Goal: Find specific page/section: Find specific page/section

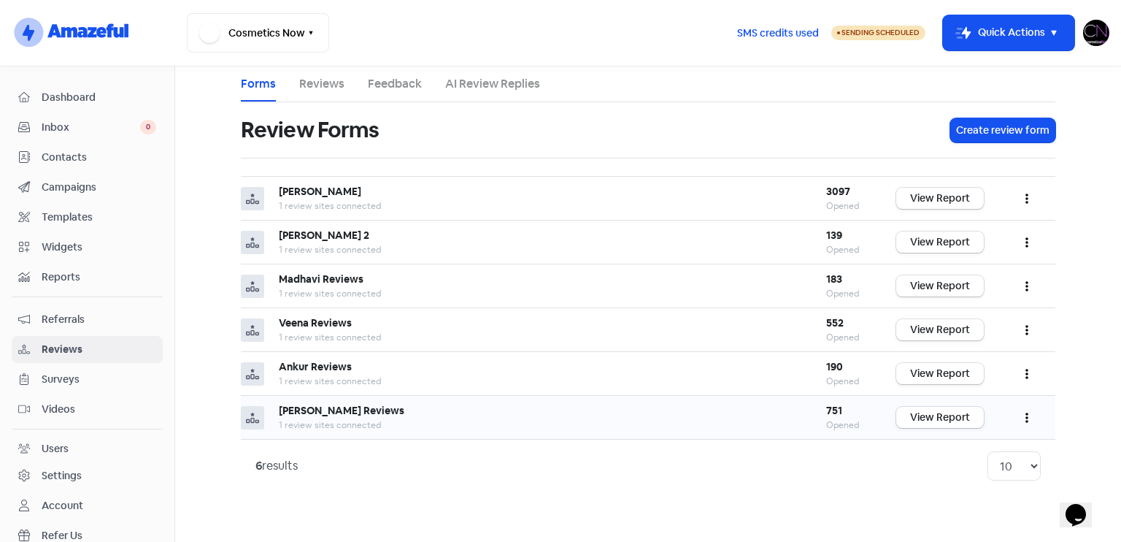
drag, startPoint x: 950, startPoint y: 358, endPoint x: 929, endPoint y: 427, distance: 71.6
click at [950, 358] on td "View Report" at bounding box center [940, 374] width 117 height 44
click at [939, 374] on link "View Report" at bounding box center [940, 373] width 88 height 21
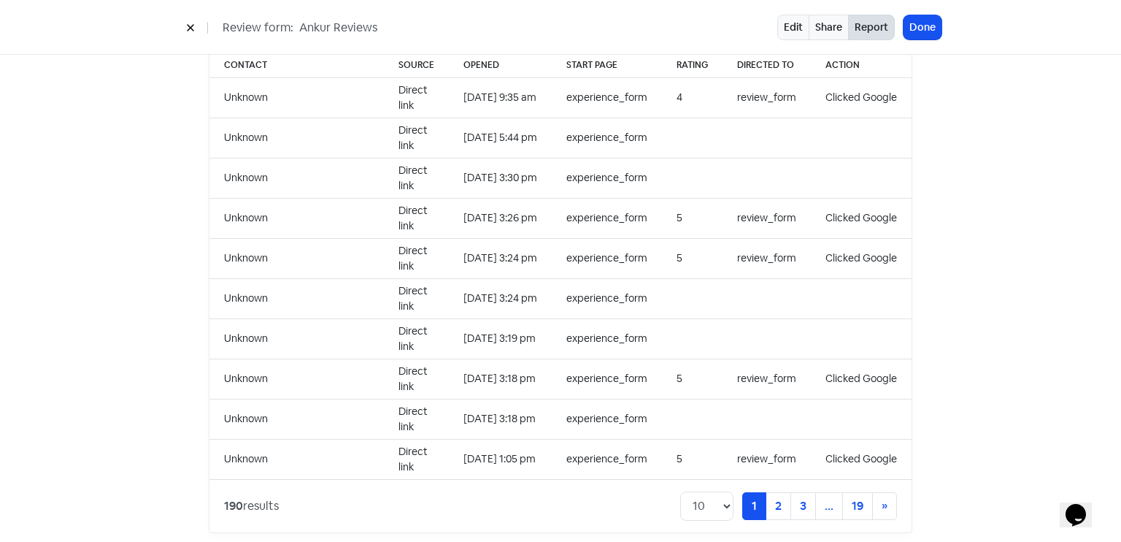
scroll to position [1500, 0]
click at [768, 496] on link "2" at bounding box center [779, 504] width 26 height 28
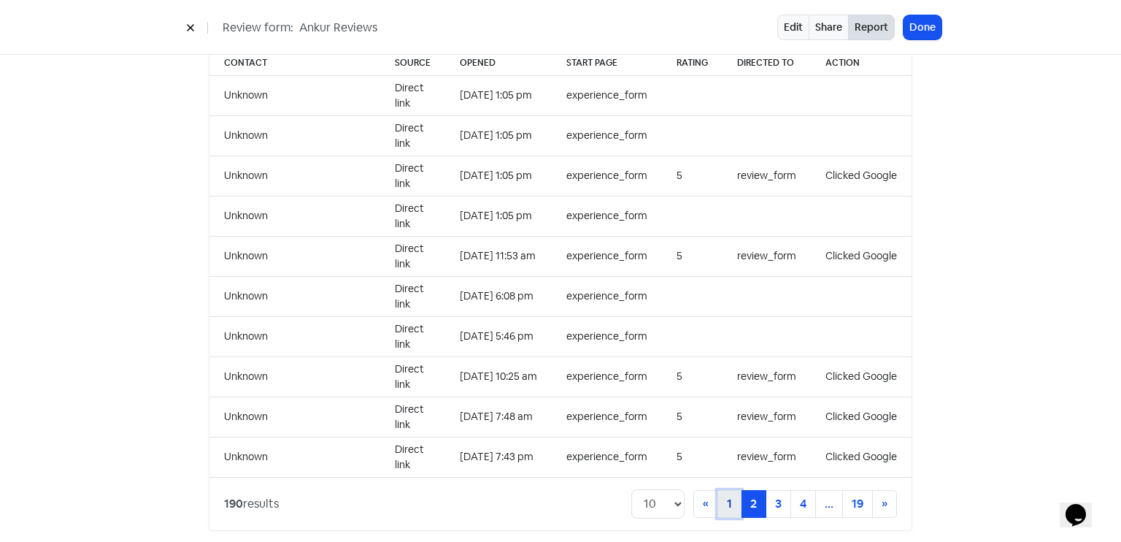
click at [727, 493] on link "1" at bounding box center [729, 504] width 24 height 28
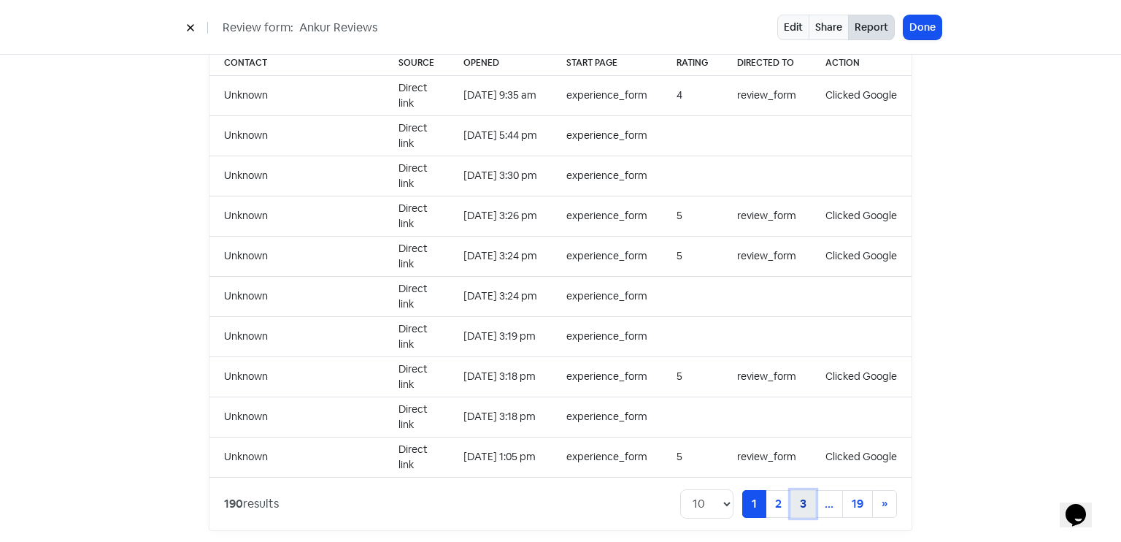
click at [790, 490] on link "3" at bounding box center [803, 504] width 26 height 28
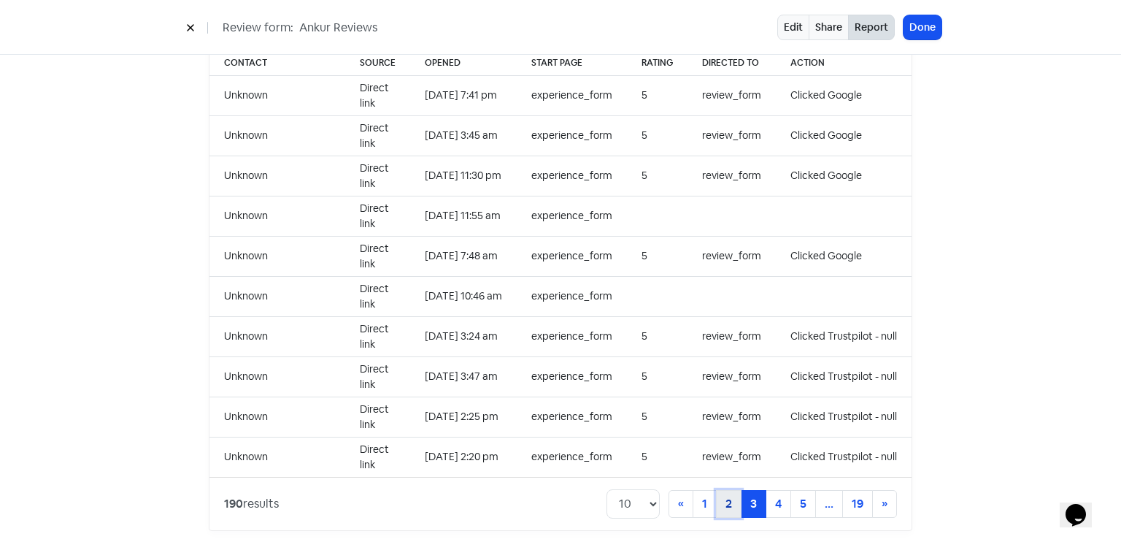
click at [727, 490] on link "2" at bounding box center [729, 504] width 26 height 28
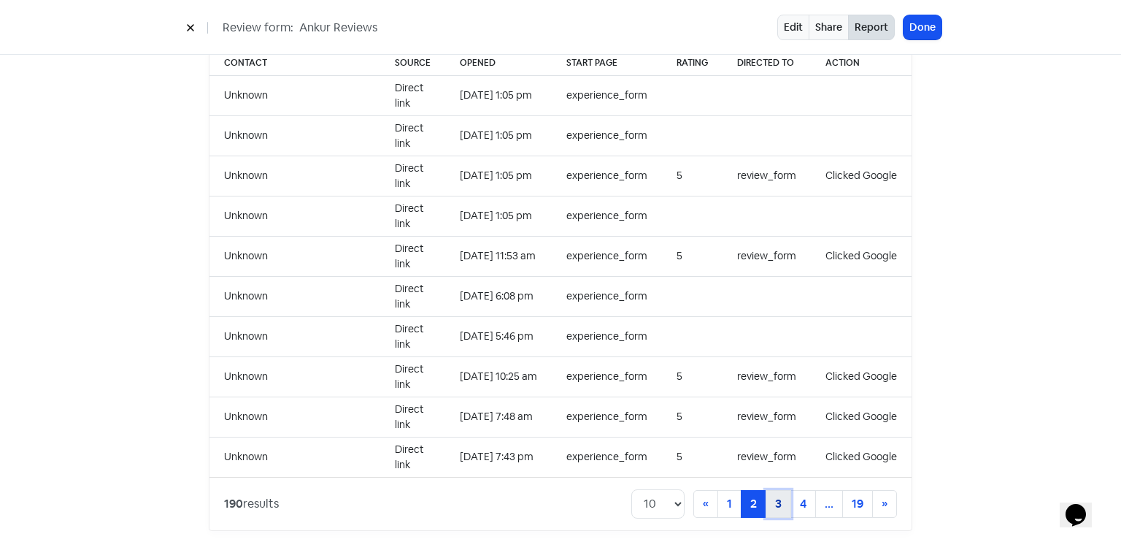
click at [781, 490] on link "3" at bounding box center [779, 504] width 26 height 28
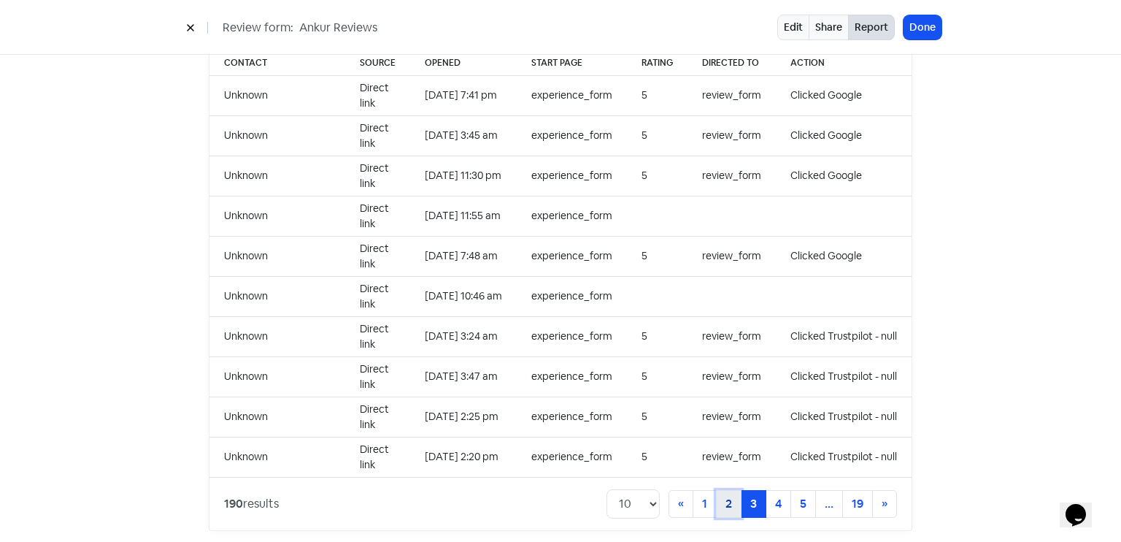
click at [723, 490] on link "2" at bounding box center [729, 504] width 26 height 28
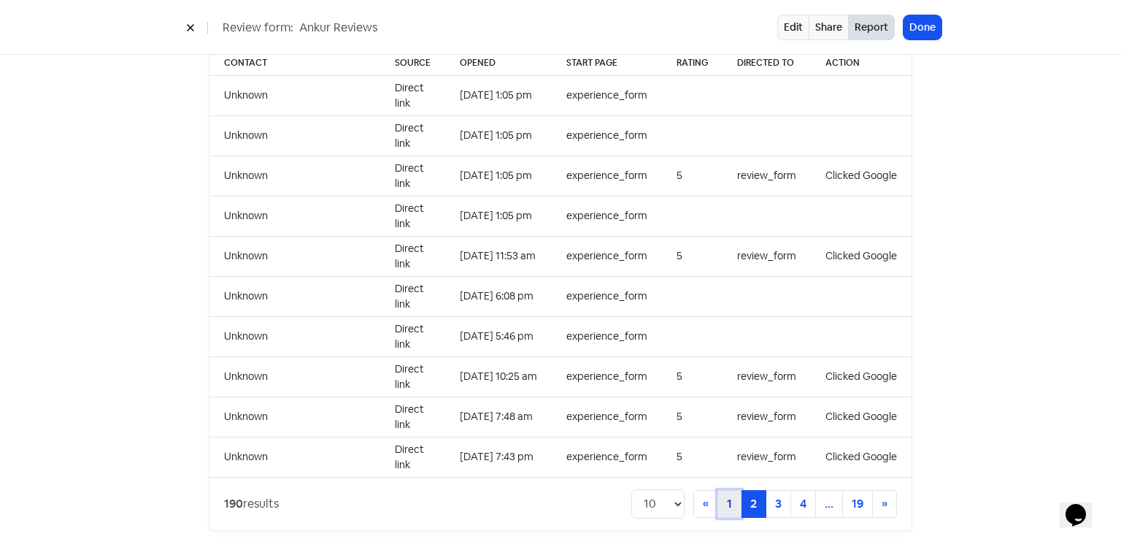
click at [717, 490] on link "1" at bounding box center [729, 504] width 24 height 28
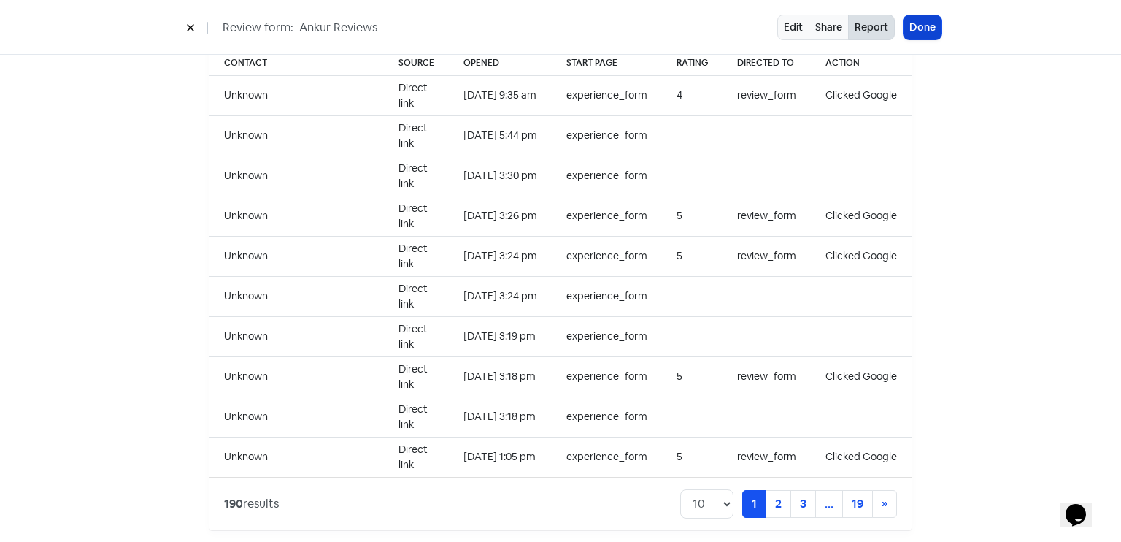
click at [926, 23] on button "Done" at bounding box center [923, 27] width 38 height 24
